Goal: Find specific page/section: Find specific page/section

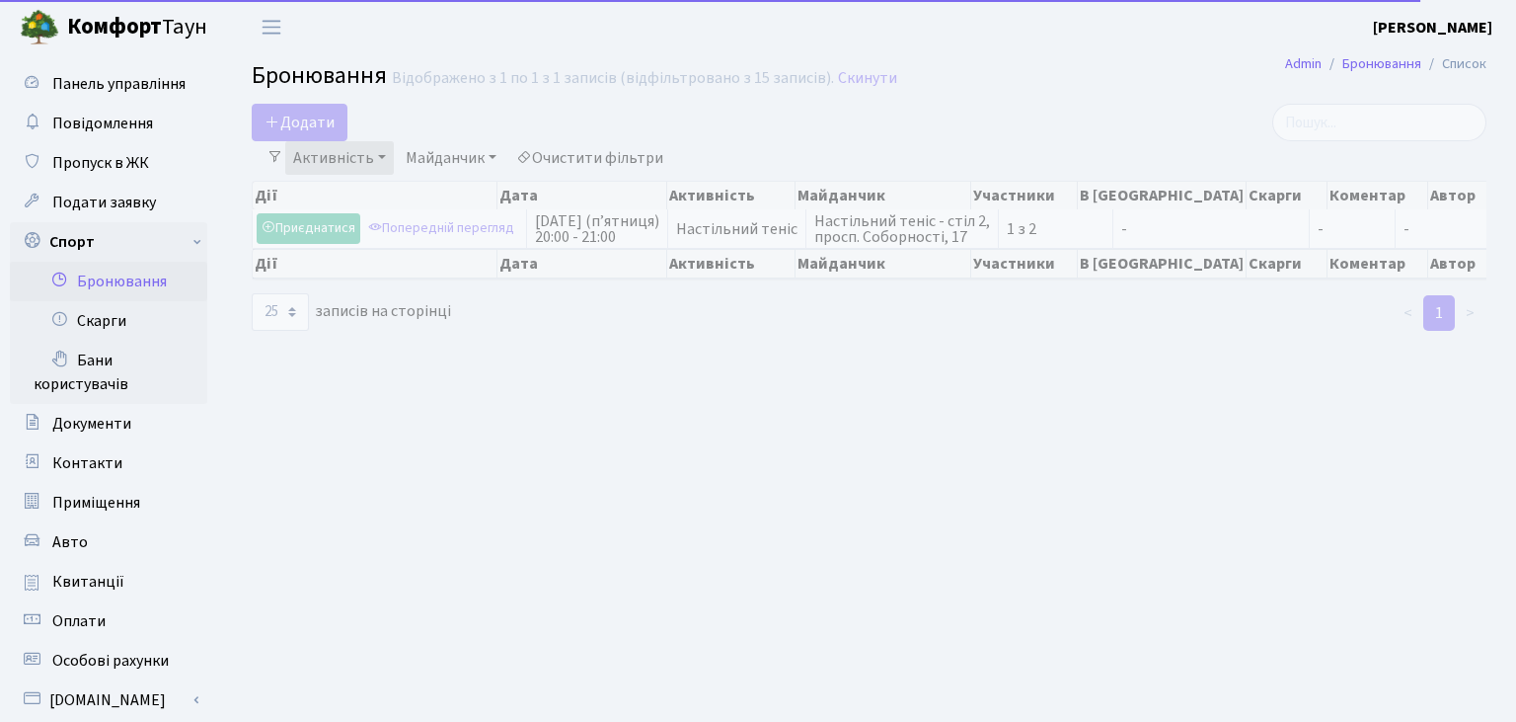
select select "25"
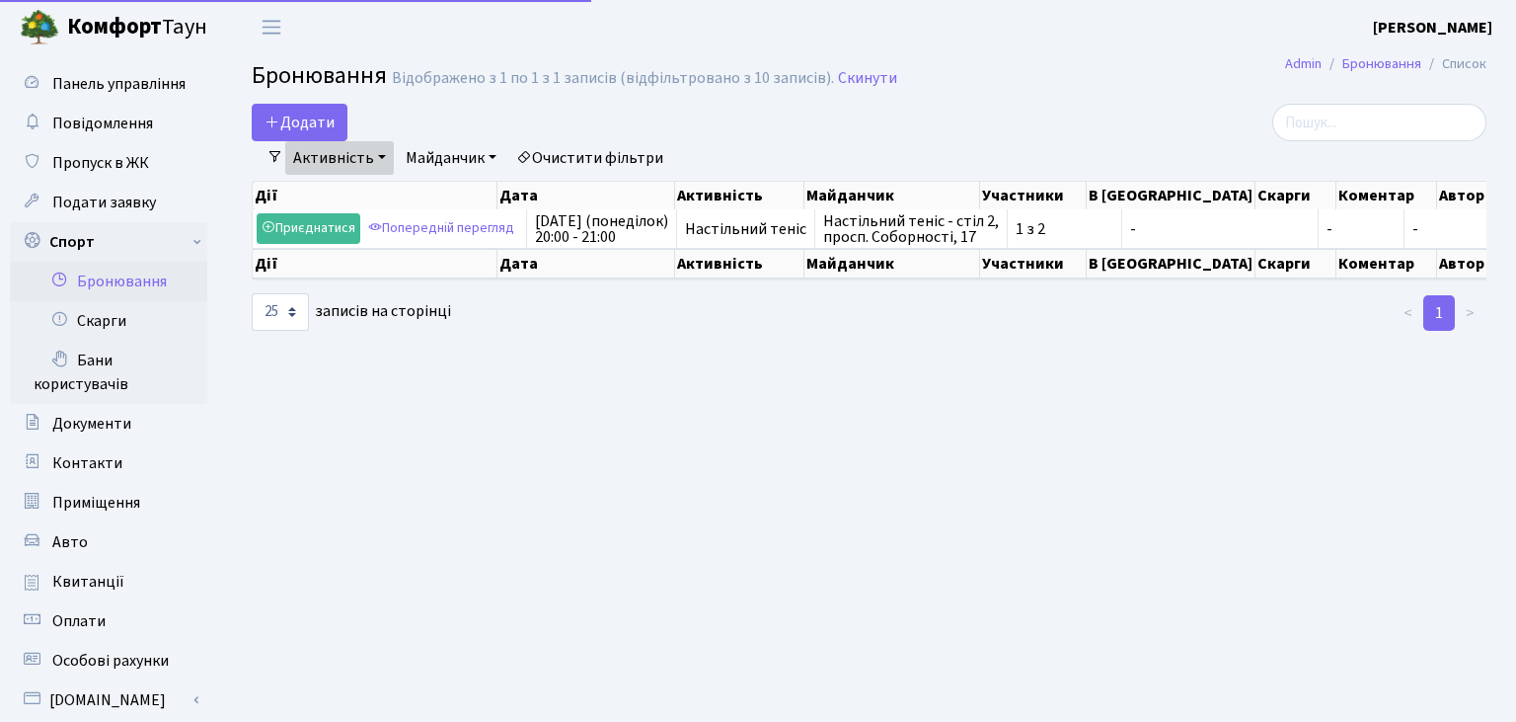
select select "25"
click at [105, 322] on link "Скарги" at bounding box center [108, 320] width 197 height 39
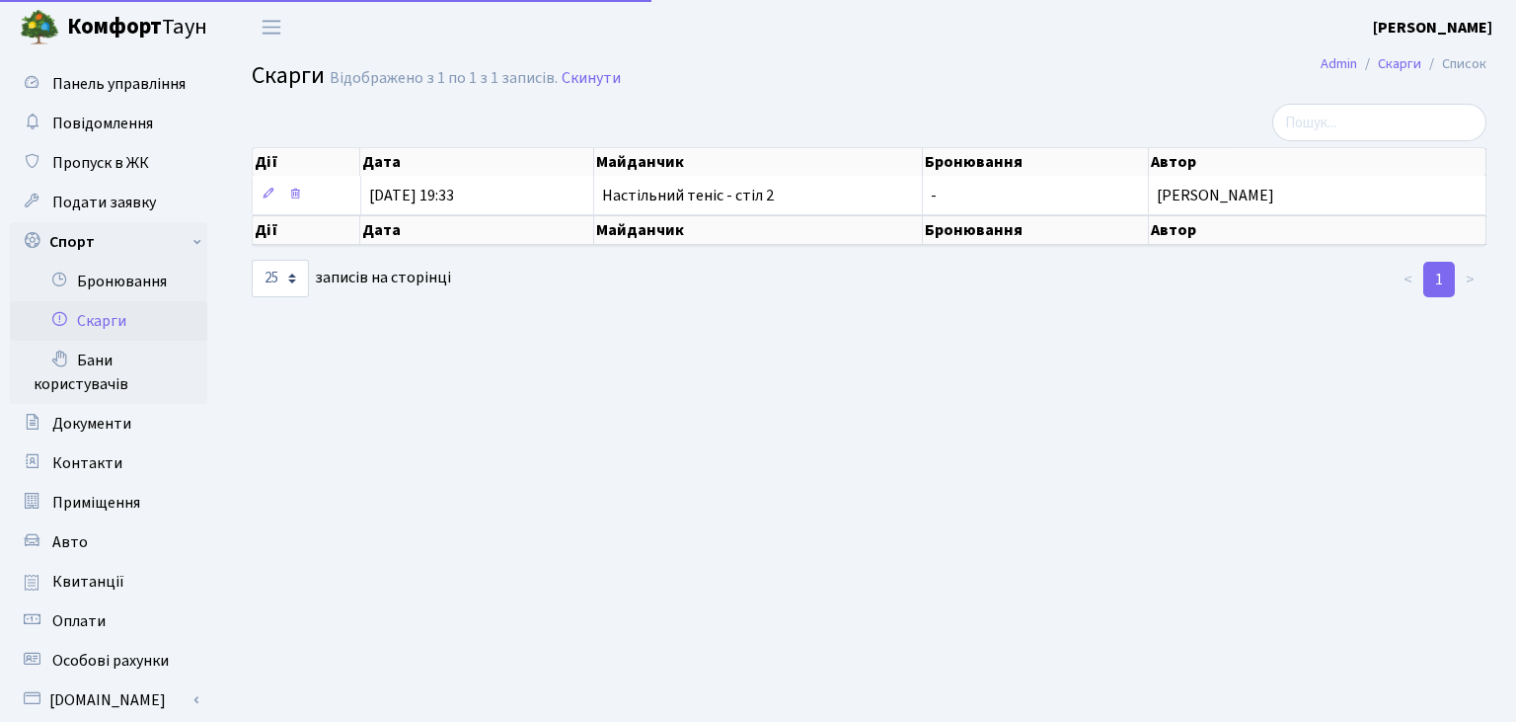
select select "25"
click at [107, 282] on link "Бронювання" at bounding box center [108, 281] width 197 height 39
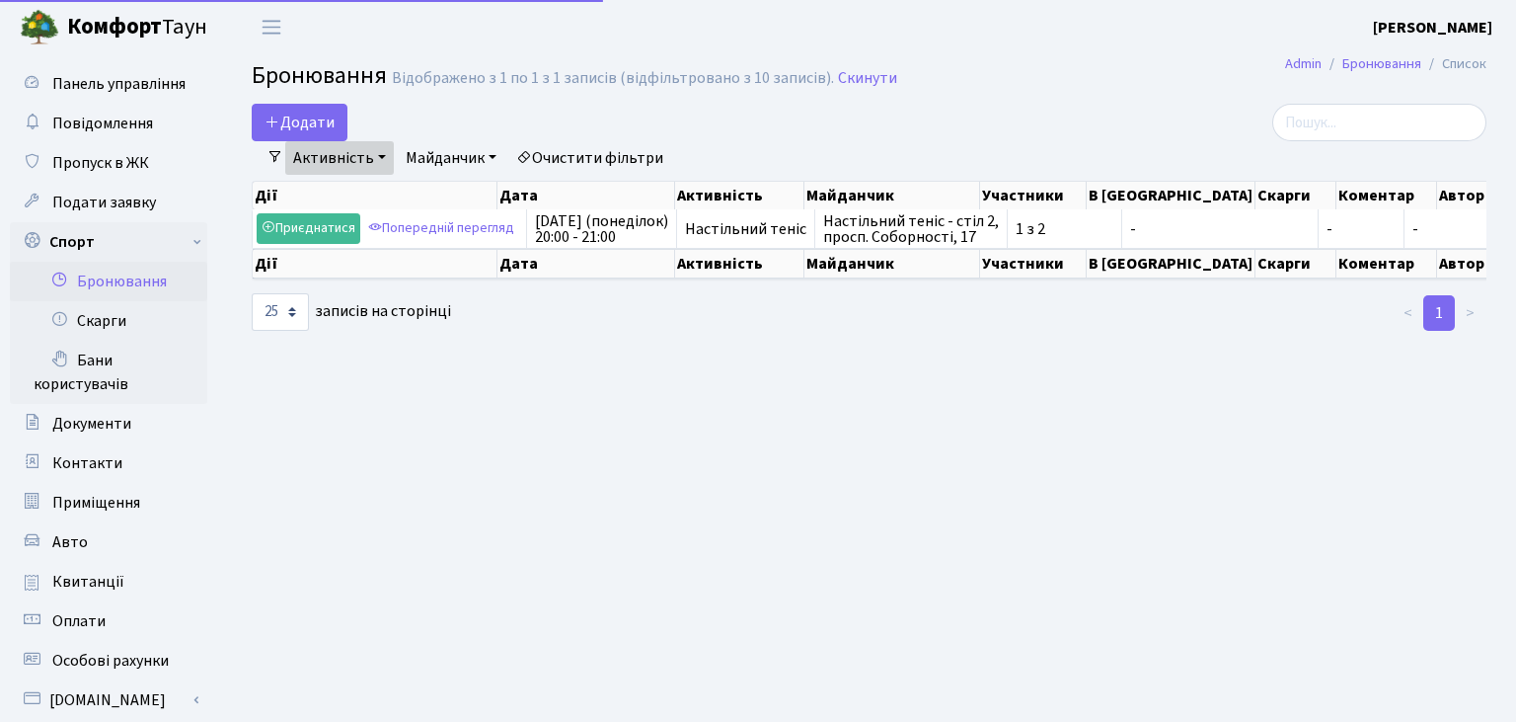
select select "25"
